Goal: Task Accomplishment & Management: Use online tool/utility

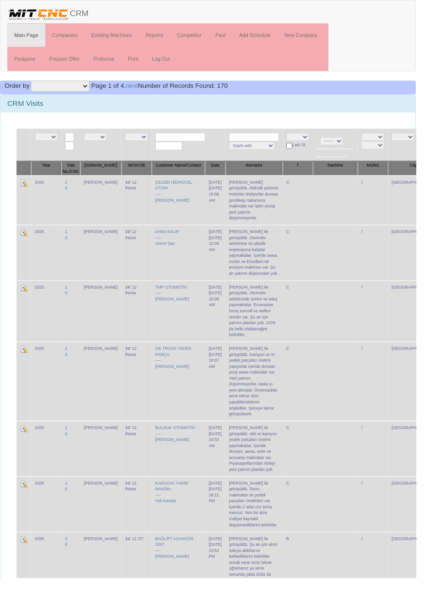
click at [186, 141] on input "text" at bounding box center [187, 142] width 52 height 9
click at [403, 84] on div "Order by Company Company Desc Mark 1 Mark 1 Desc Mark 2 Mark 2 Desc Salesman Sa…" at bounding box center [215, 91] width 431 height 14
click at [188, 139] on input "Mol" at bounding box center [187, 142] width 52 height 9
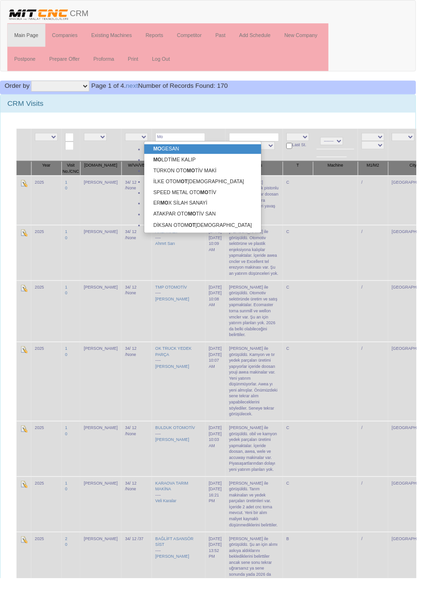
type input "M"
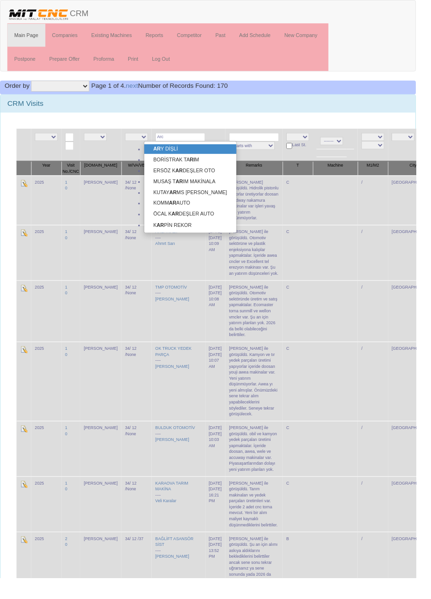
type input "Arce"
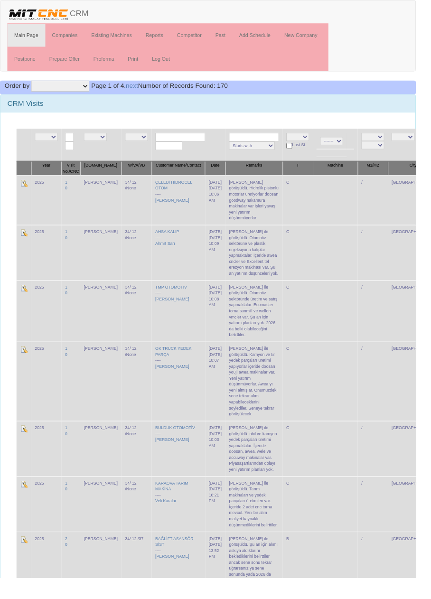
click at [181, 140] on input "text" at bounding box center [187, 142] width 52 height 9
type input "Yankı"
click at [188, 141] on input "Yankı" at bounding box center [187, 142] width 52 height 9
type input "Moldplay"
click at [180, 141] on input "text" at bounding box center [187, 142] width 52 height 9
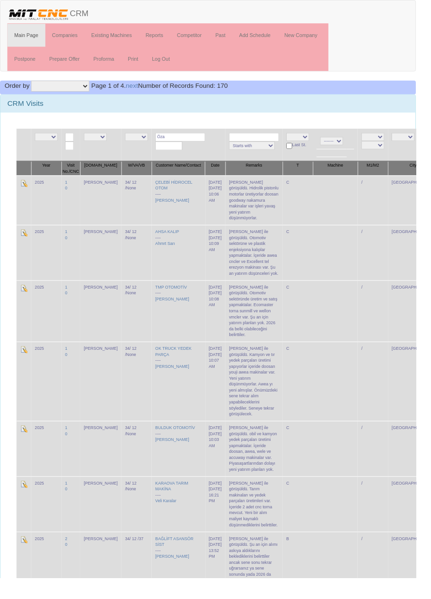
type input "Özar"
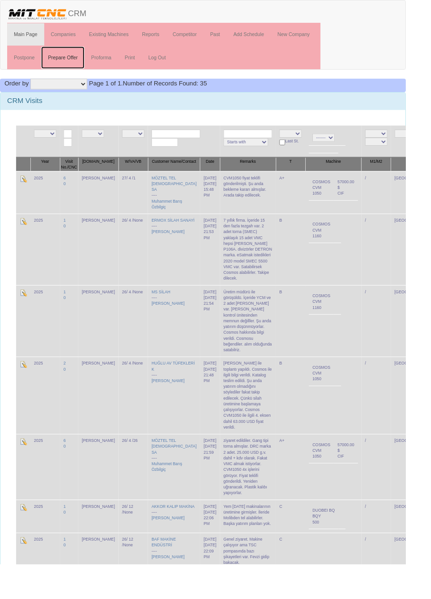
click at [69, 59] on link "Prepare Offer" at bounding box center [67, 61] width 46 height 24
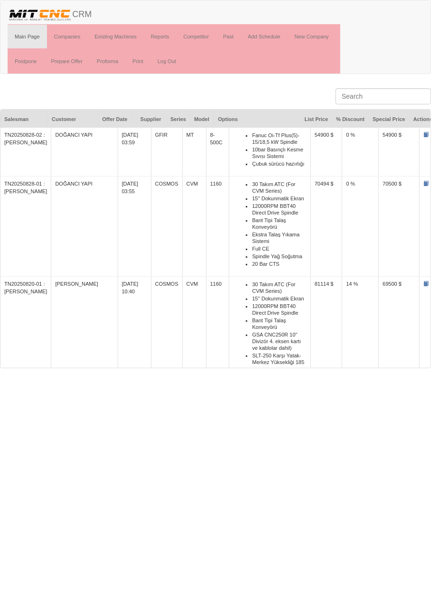
click at [72, 284] on td "[PERSON_NAME]" at bounding box center [84, 358] width 66 height 163
click at [267, 231] on li "Ekstra Talaş Yıkama Sistemi" at bounding box center [279, 238] width 55 height 14
